Goal: Book appointment/travel/reservation

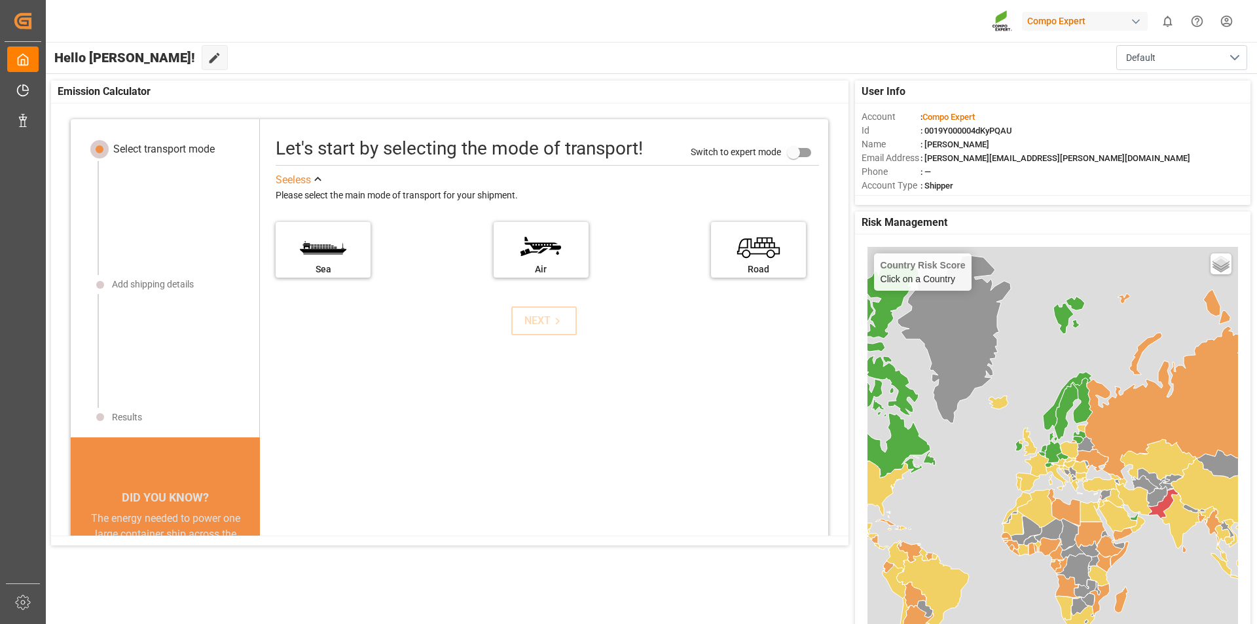
click at [579, 26] on div "Compo Expert 0 Notifications Only show unread All Watching Mark all categories …" at bounding box center [647, 21] width 1220 height 42
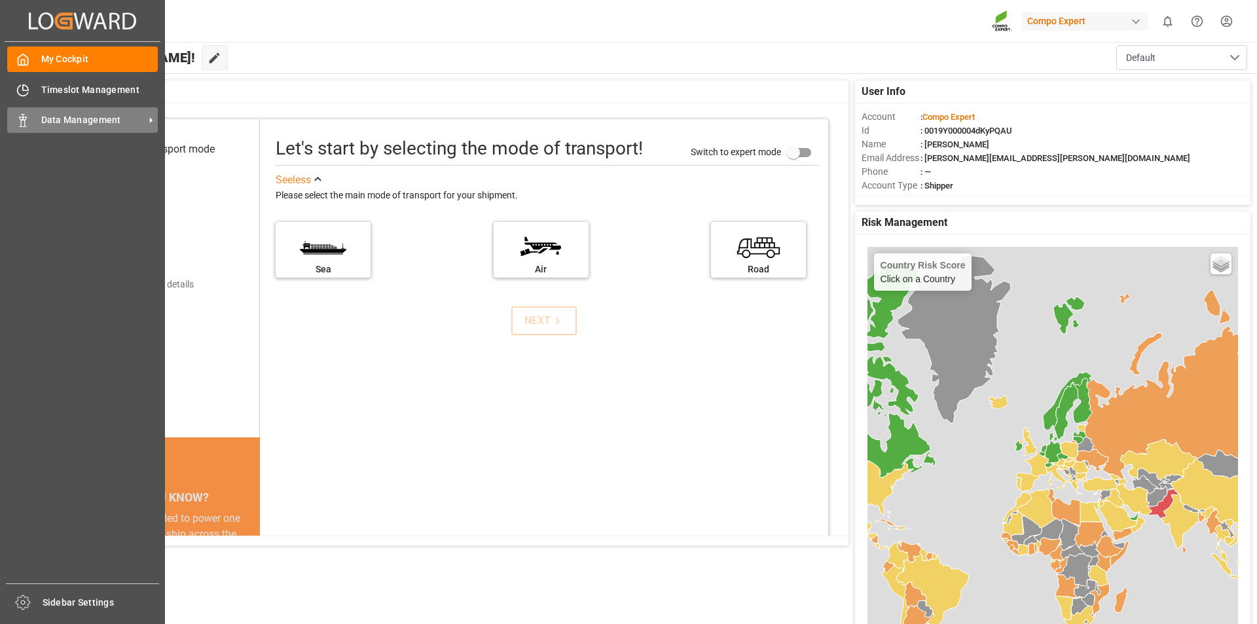
click at [23, 122] on icon at bounding box center [22, 120] width 13 height 13
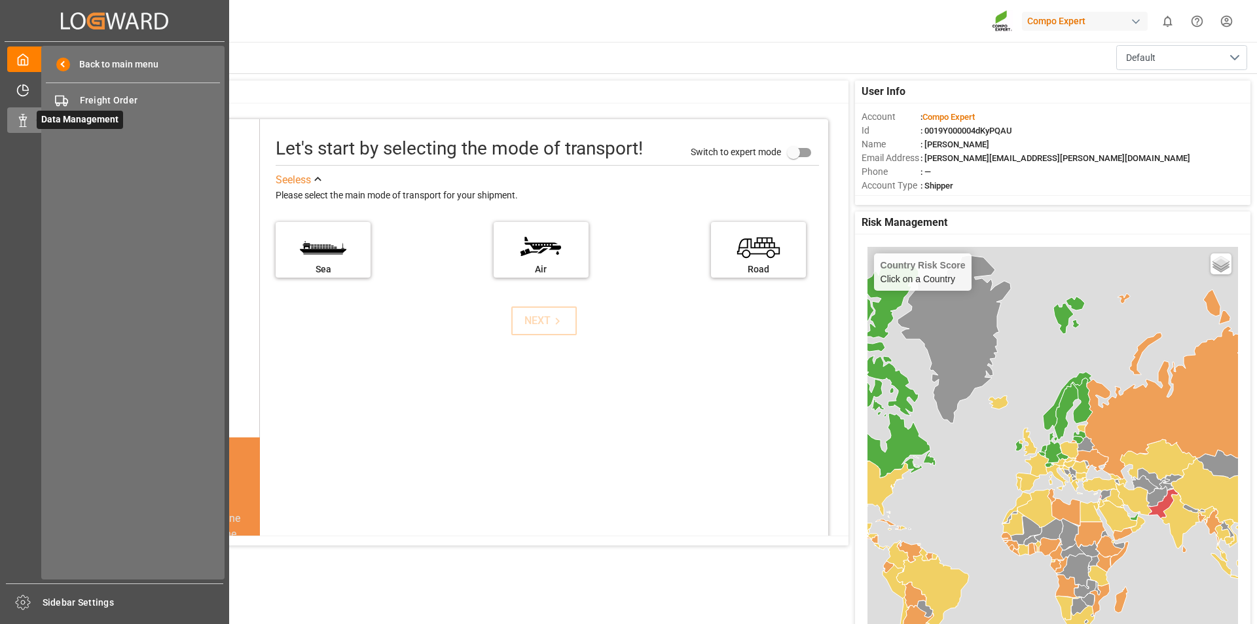
click at [28, 122] on icon at bounding box center [38, 120] width 27 height 27
click at [107, 99] on span "Freight Order" at bounding box center [150, 101] width 141 height 14
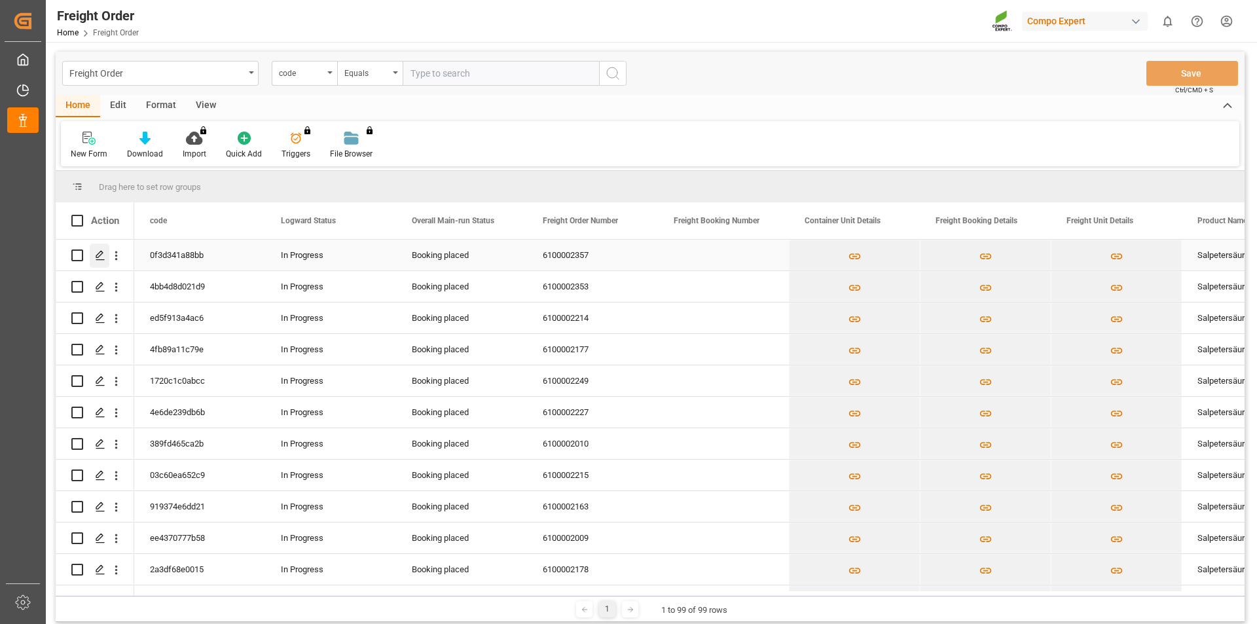
click at [102, 256] on icon "Press SPACE to select this row." at bounding box center [100, 255] width 10 height 10
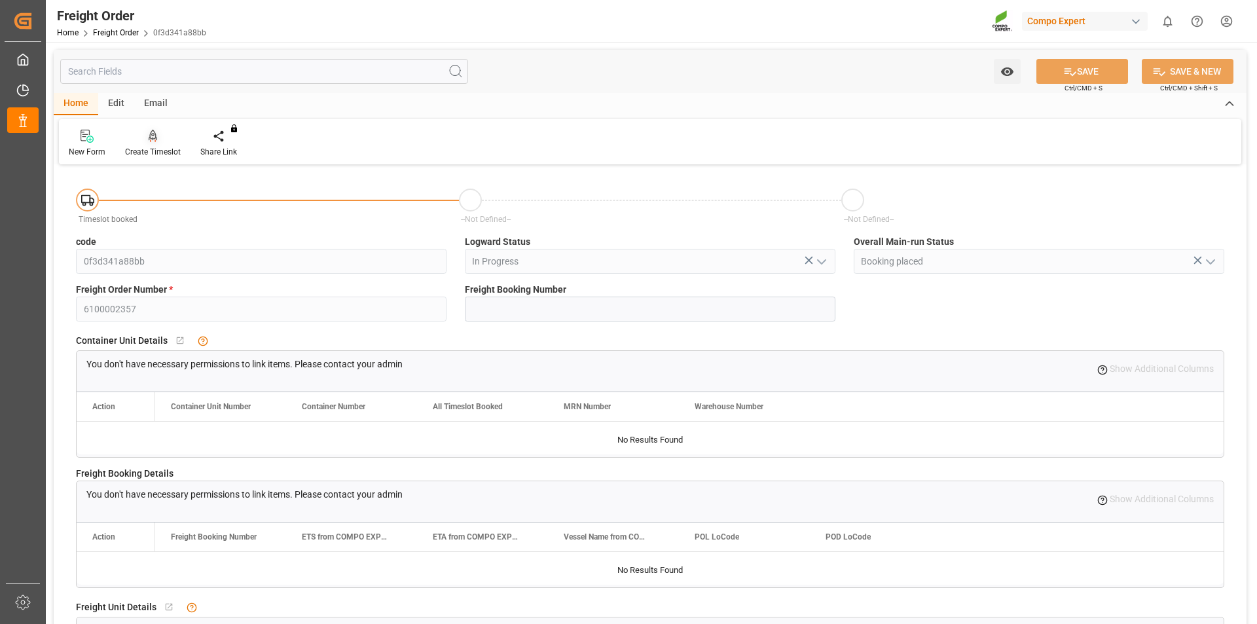
click at [158, 143] on div "Create Timeslot" at bounding box center [152, 143] width 75 height 29
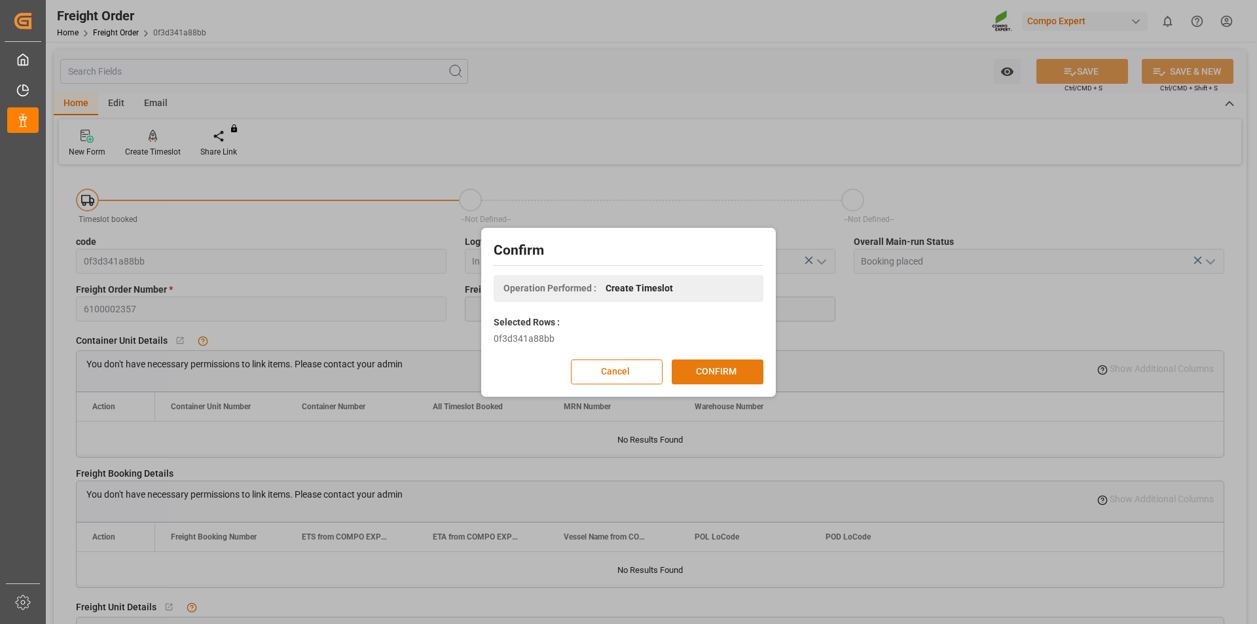
click at [727, 369] on button "CONFIRM" at bounding box center [718, 371] width 92 height 25
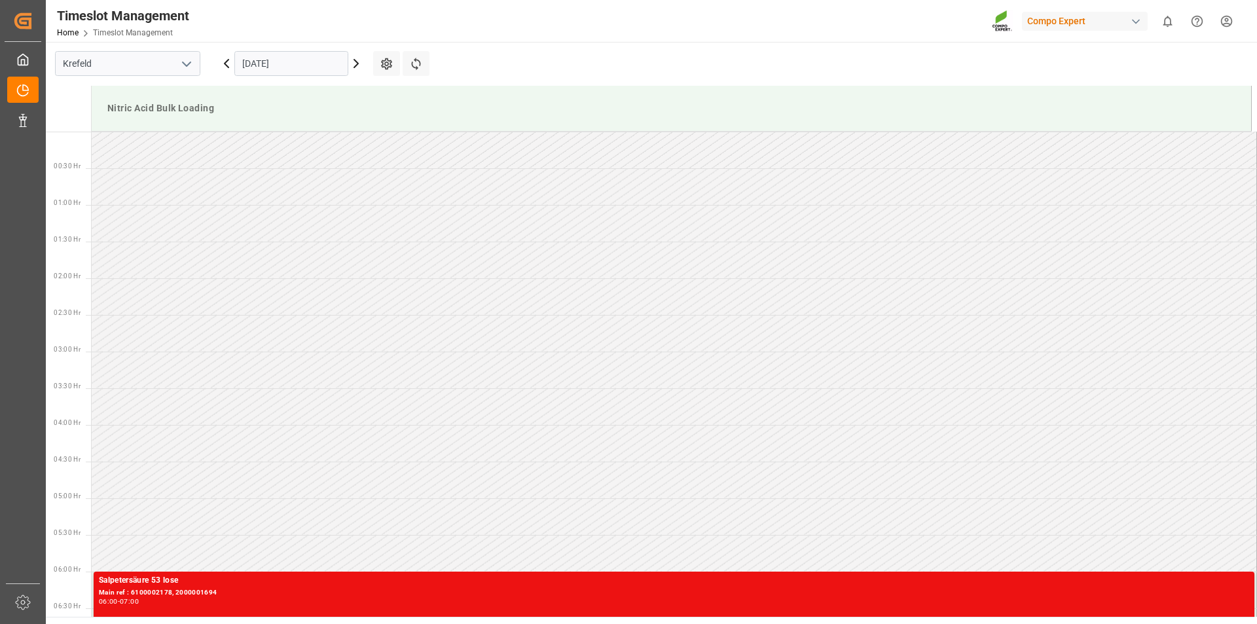
scroll to position [1018, 0]
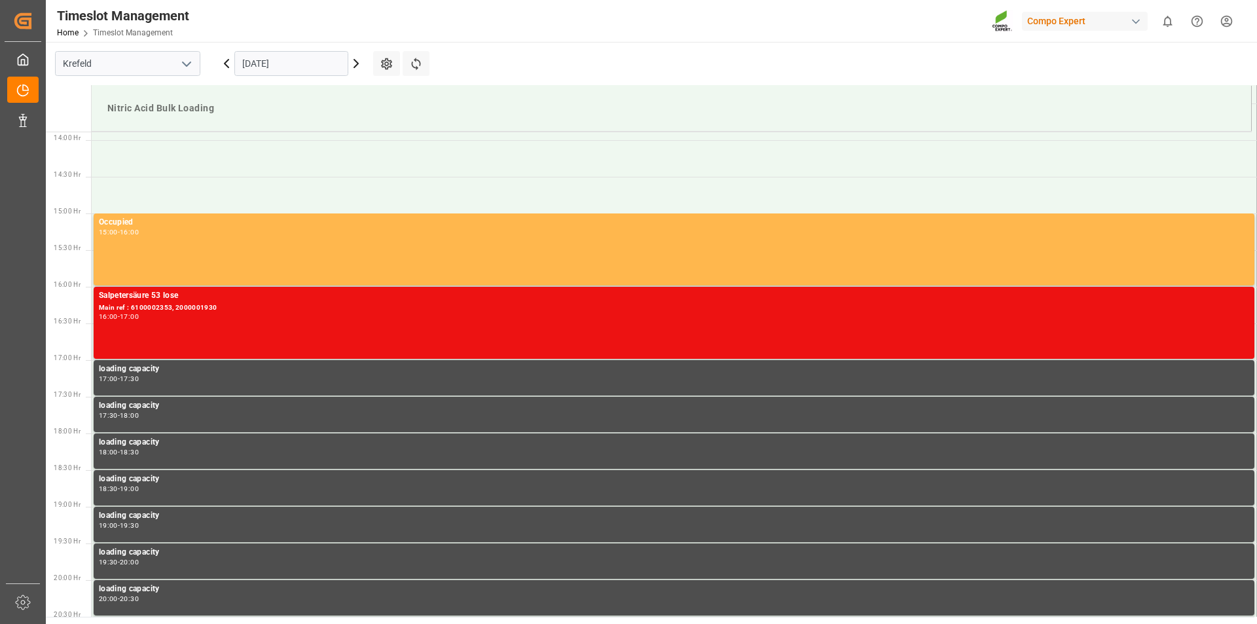
click at [356, 67] on icon at bounding box center [356, 64] width 16 height 16
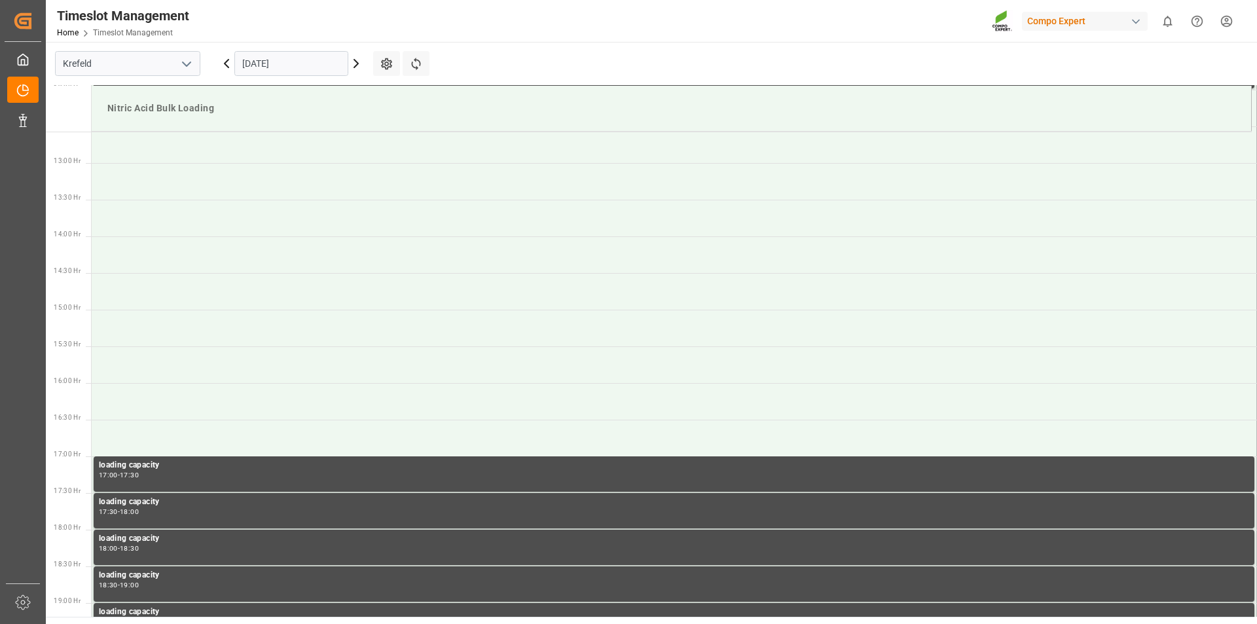
scroll to position [924, 0]
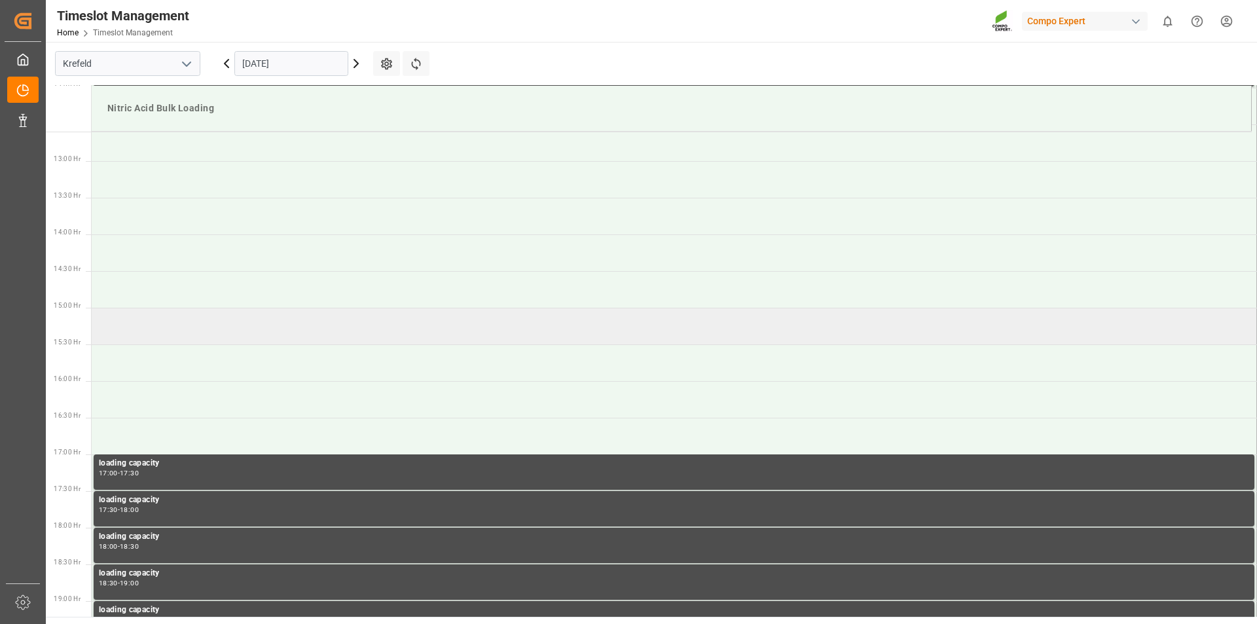
click at [176, 324] on td at bounding box center [674, 326] width 1165 height 37
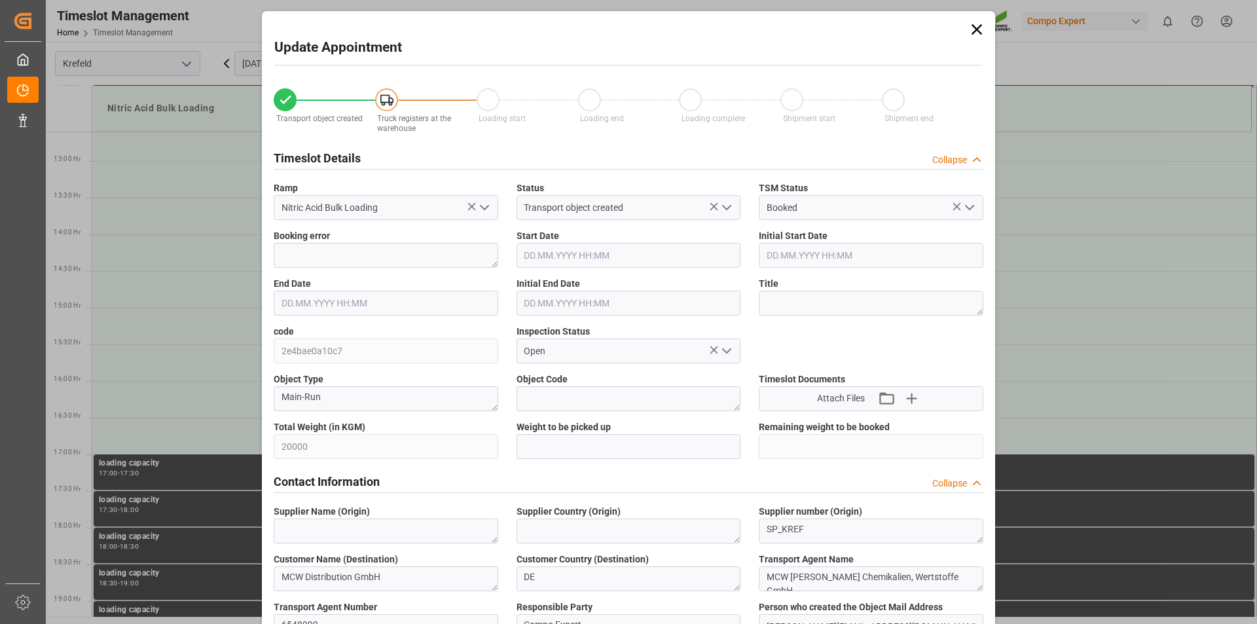
type input "20000"
type input "0"
click at [176, 324] on div "Update Appointment Transport object created Truck registers at the warehouse Lo…" at bounding box center [628, 312] width 1257 height 624
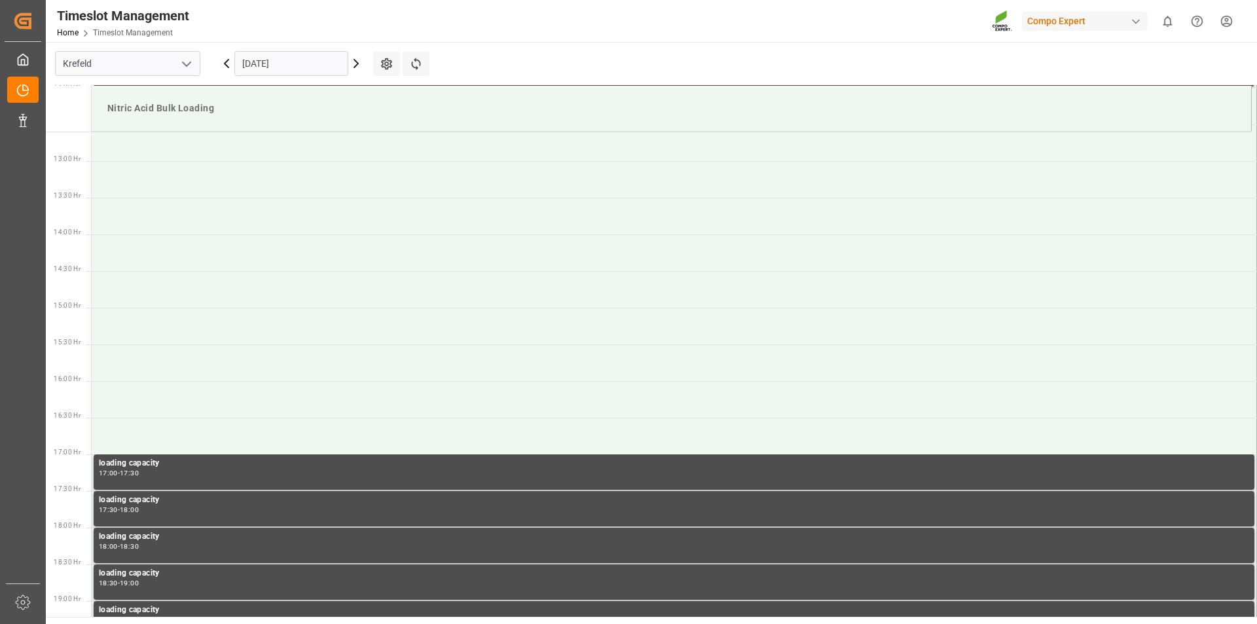
click at [176, 324] on td at bounding box center [674, 326] width 1165 height 37
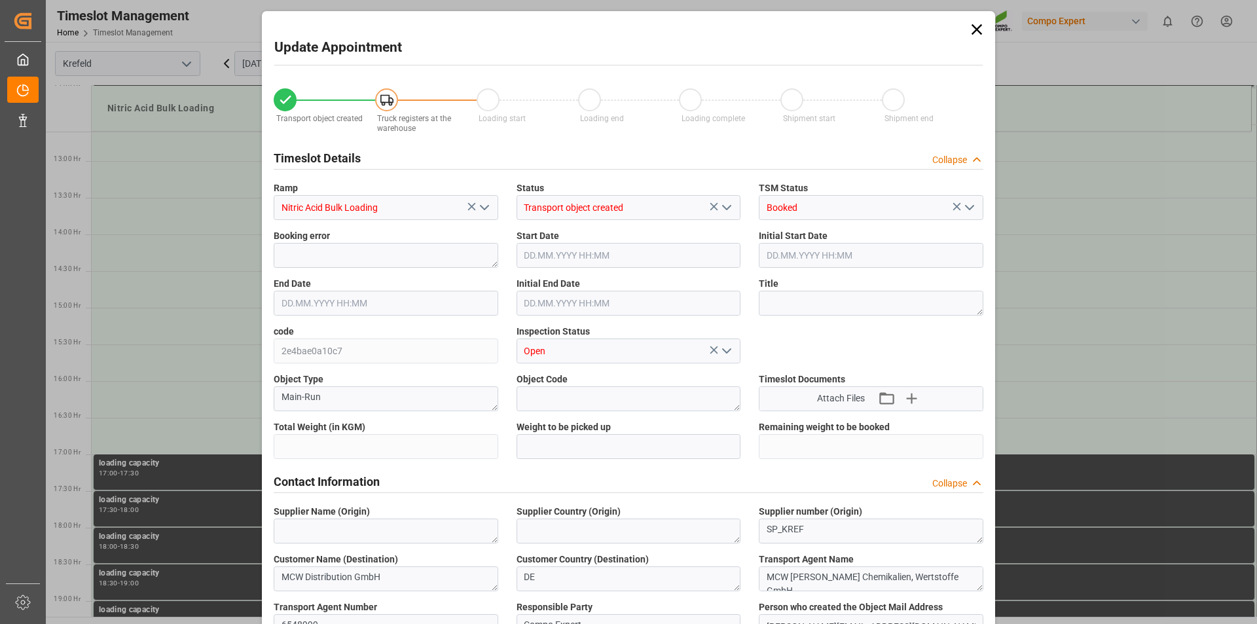
type input "20000"
type input "0"
type input "07.10.2025 15:00"
type input "07.10.2025 15:30"
type input "06.10.2025 14:40"
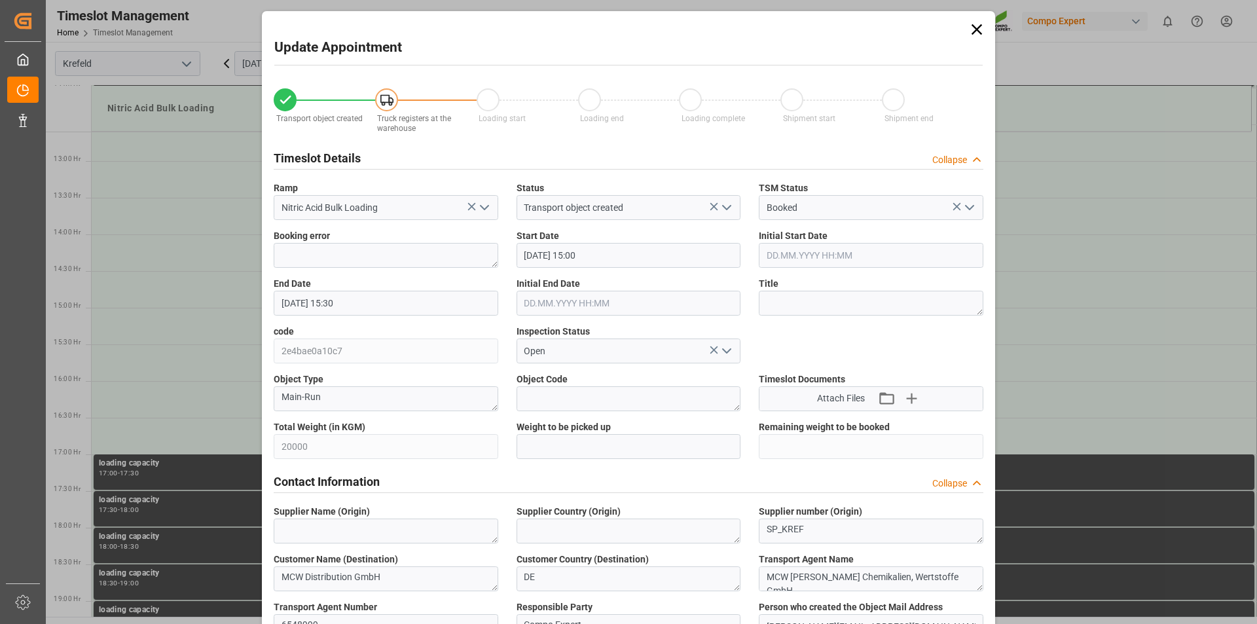
type input "06.10.2025 13:18"
click at [791, 301] on textarea at bounding box center [871, 303] width 225 height 25
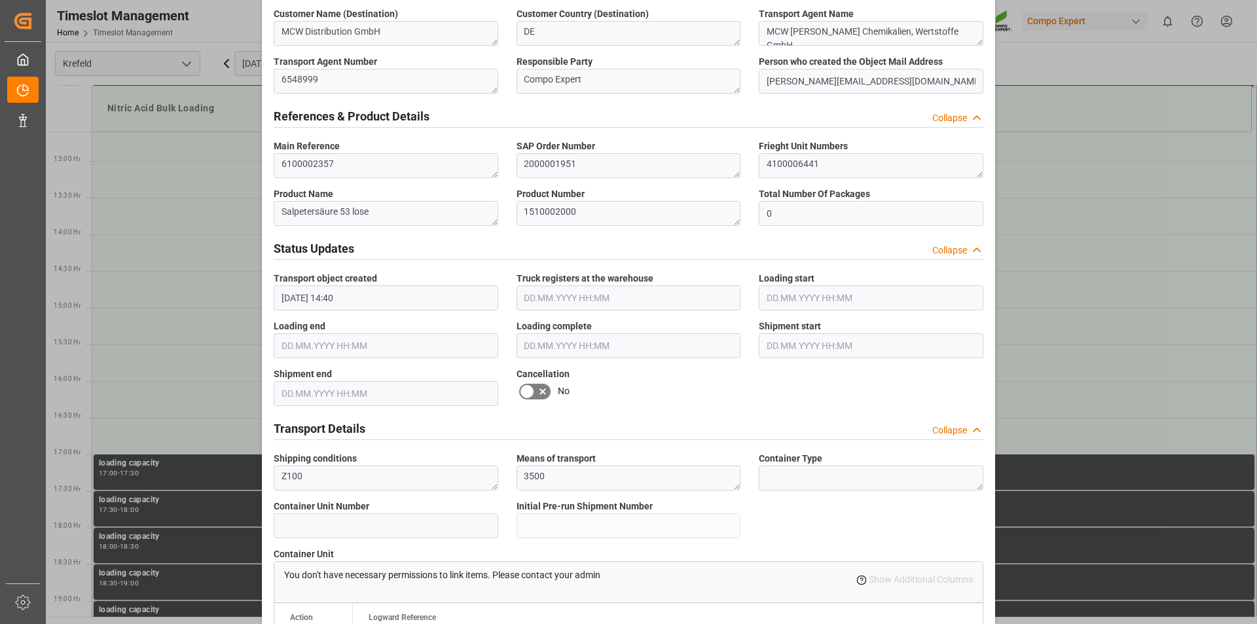
scroll to position [1091, 0]
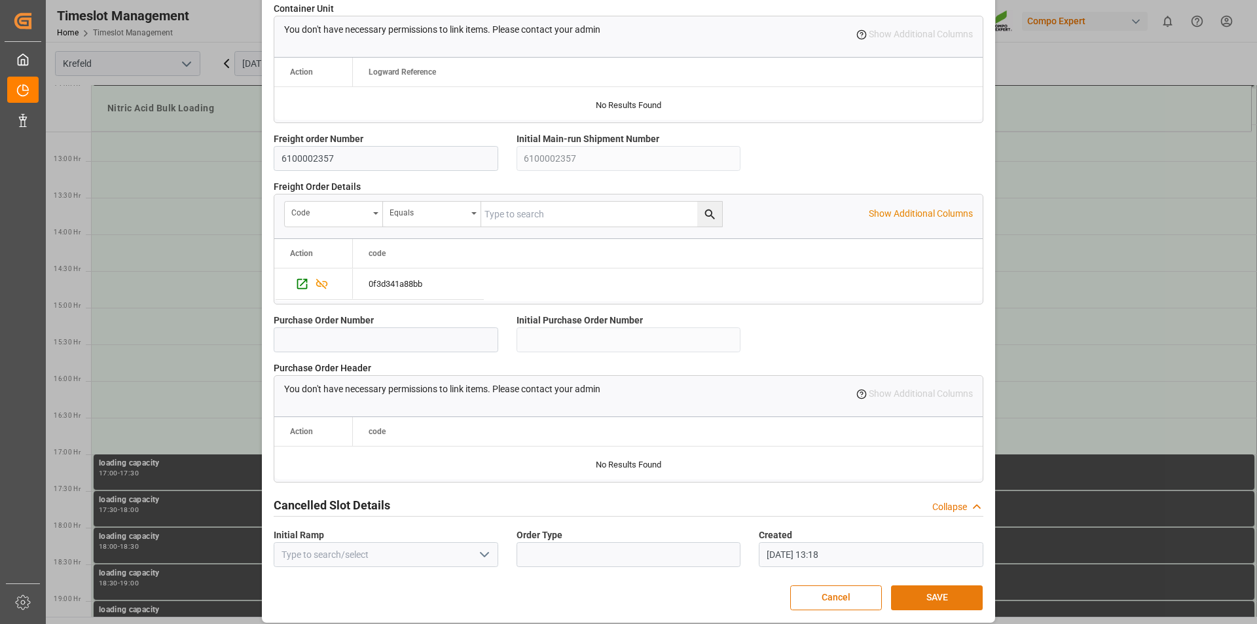
type textarea "164093"
click at [941, 597] on button "SAVE" at bounding box center [937, 597] width 92 height 25
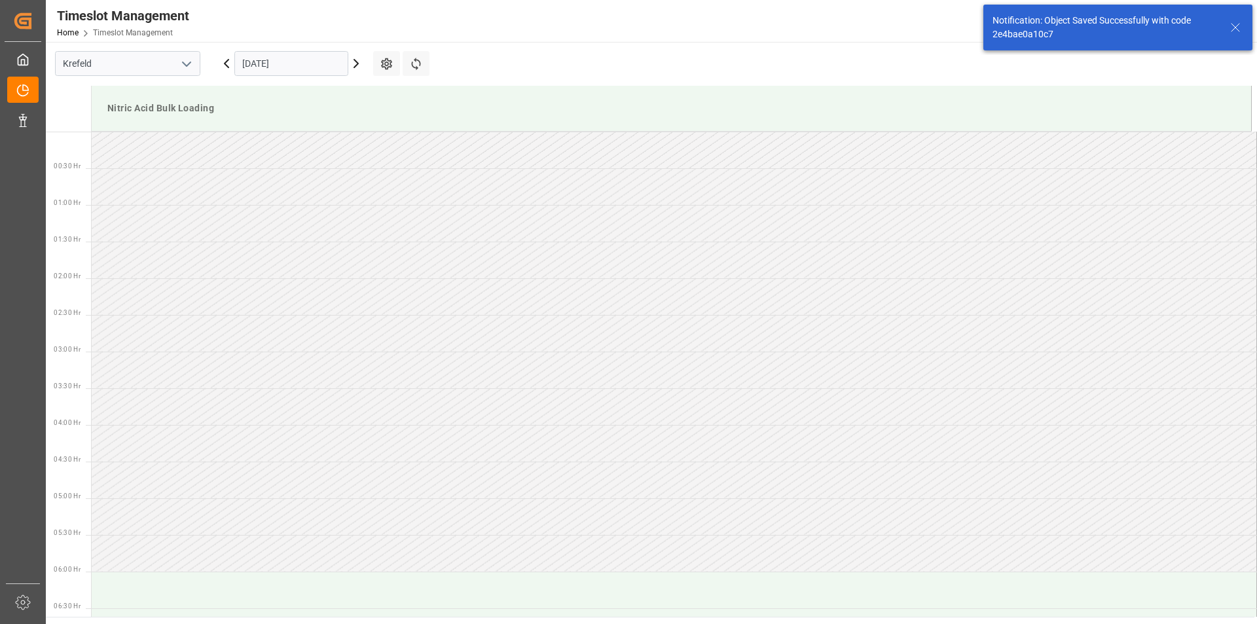
scroll to position [1018, 0]
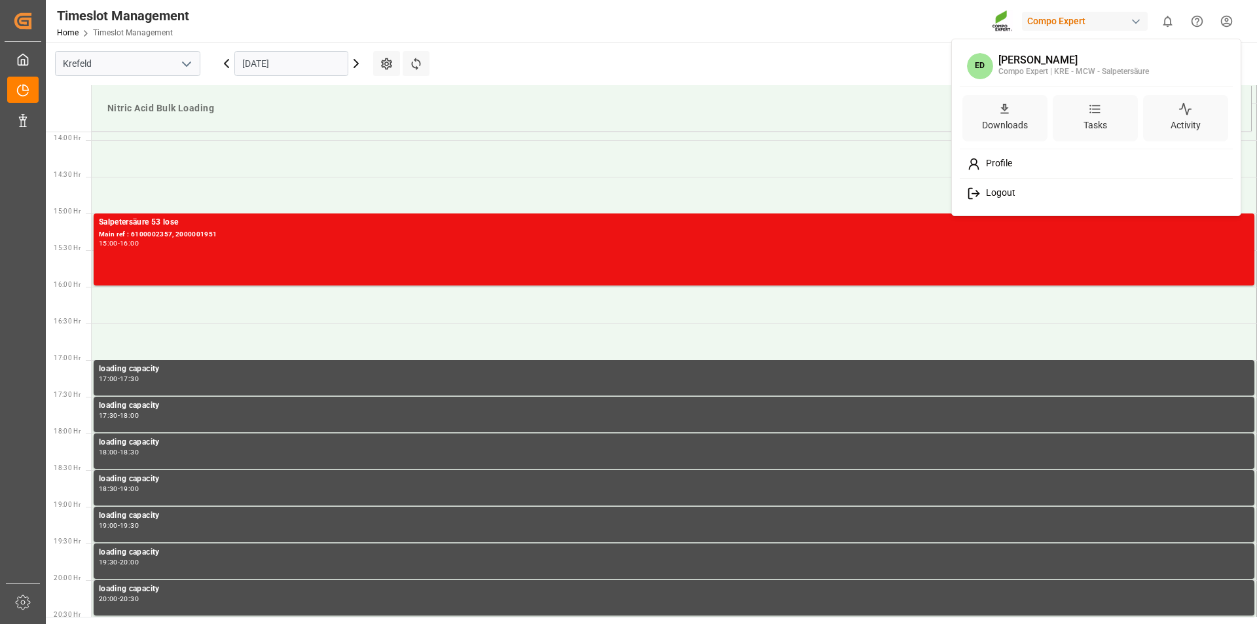
click at [1227, 23] on html "Created by potrace 1.15, written by Peter Selinger 2001-2017 Created by potrace…" at bounding box center [628, 312] width 1257 height 624
drag, startPoint x: 995, startPoint y: 192, endPoint x: 1100, endPoint y: 43, distance: 183.2
click at [996, 192] on span "Logout" at bounding box center [998, 193] width 35 height 12
